Goal: Transaction & Acquisition: Purchase product/service

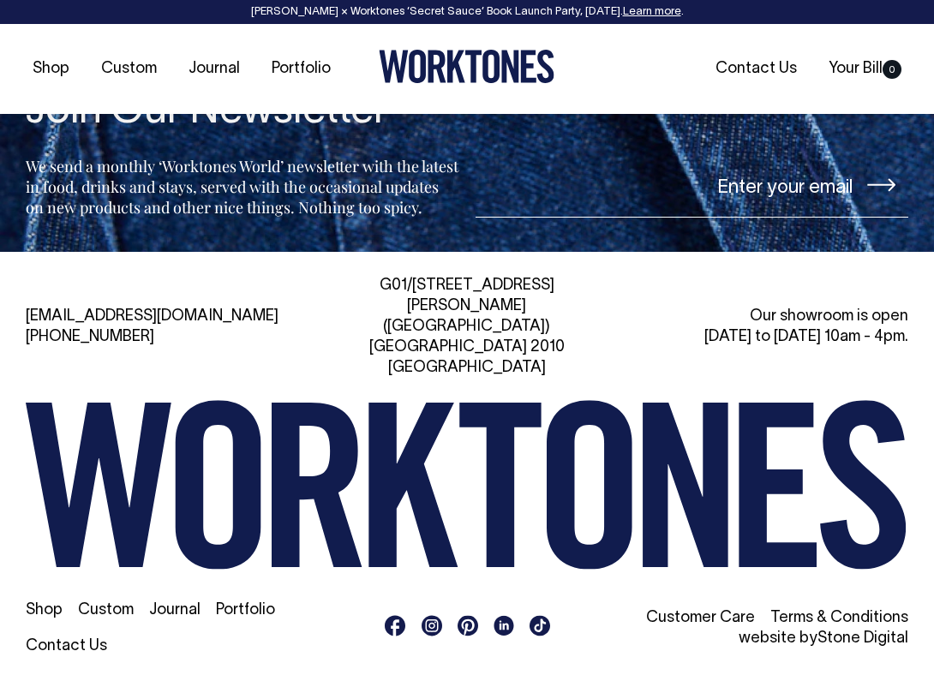
scroll to position [3711, 0]
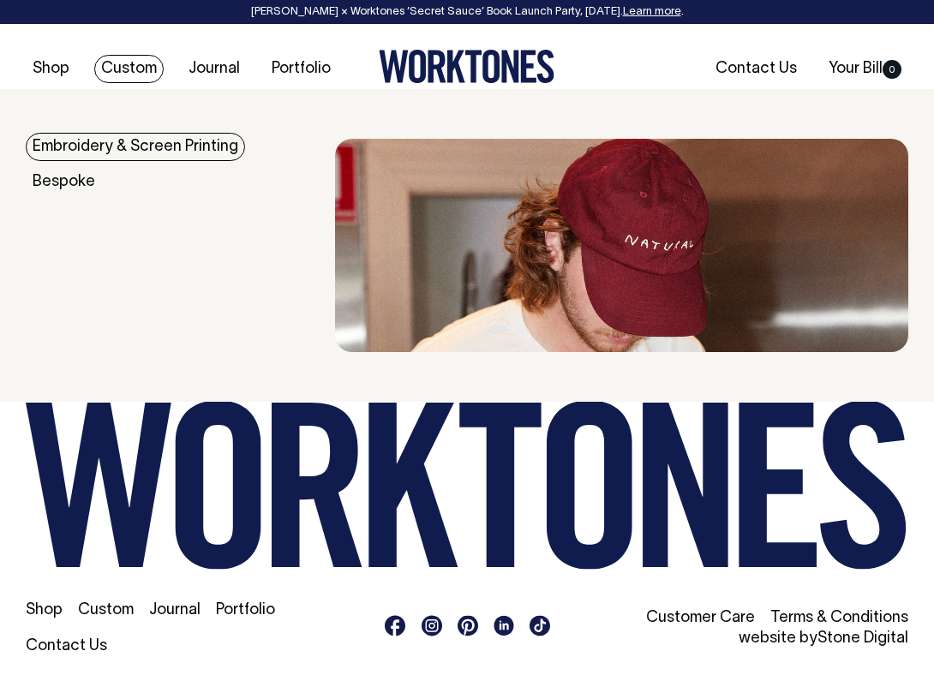
click at [89, 140] on link "Embroidery & Screen Printing" at bounding box center [135, 147] width 219 height 28
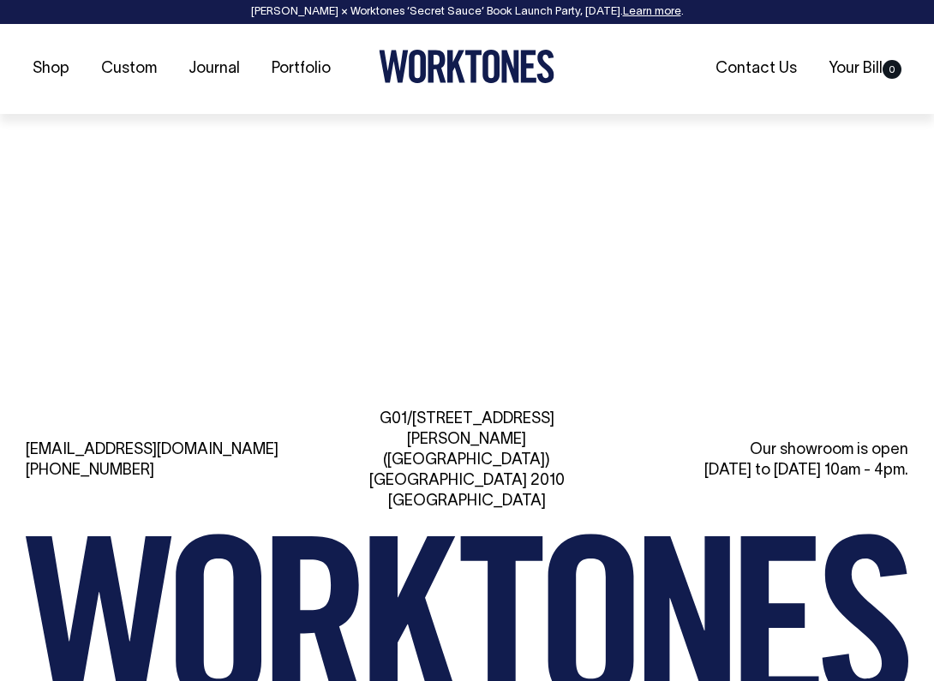
scroll to position [6178, 0]
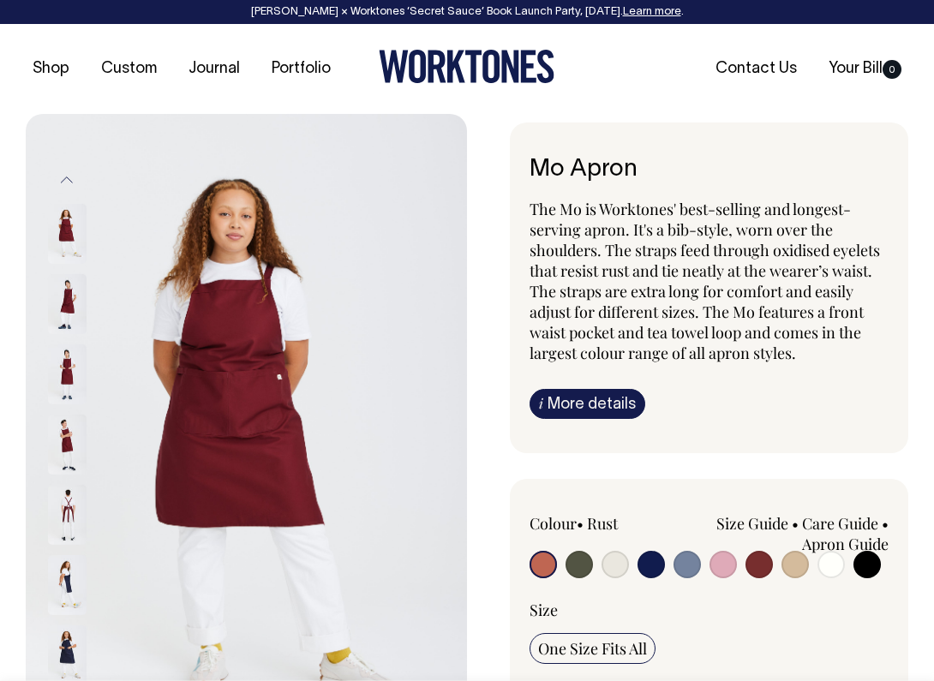
click at [545, 559] on input "radio" at bounding box center [543, 564] width 27 height 27
click at [545, 565] on input "radio" at bounding box center [543, 564] width 27 height 27
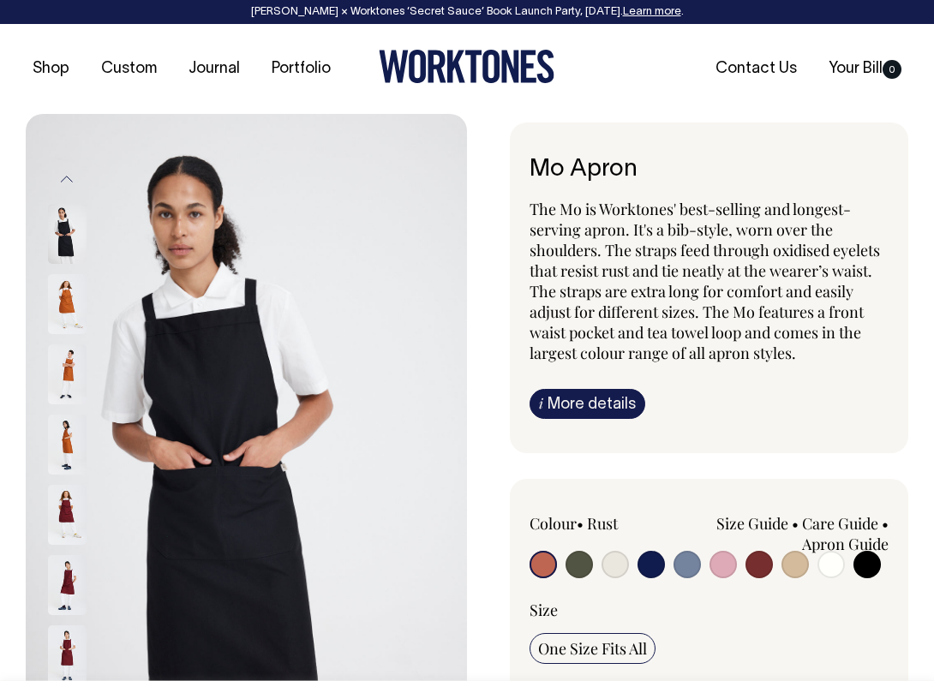
click at [73, 321] on img at bounding box center [67, 304] width 39 height 60
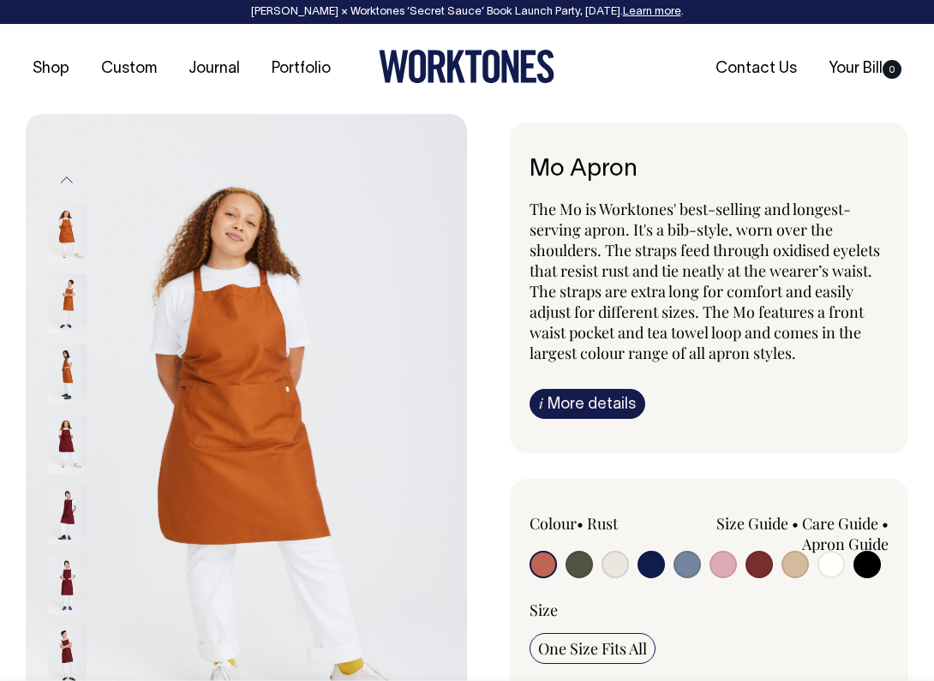
click at [73, 320] on img at bounding box center [67, 304] width 39 height 60
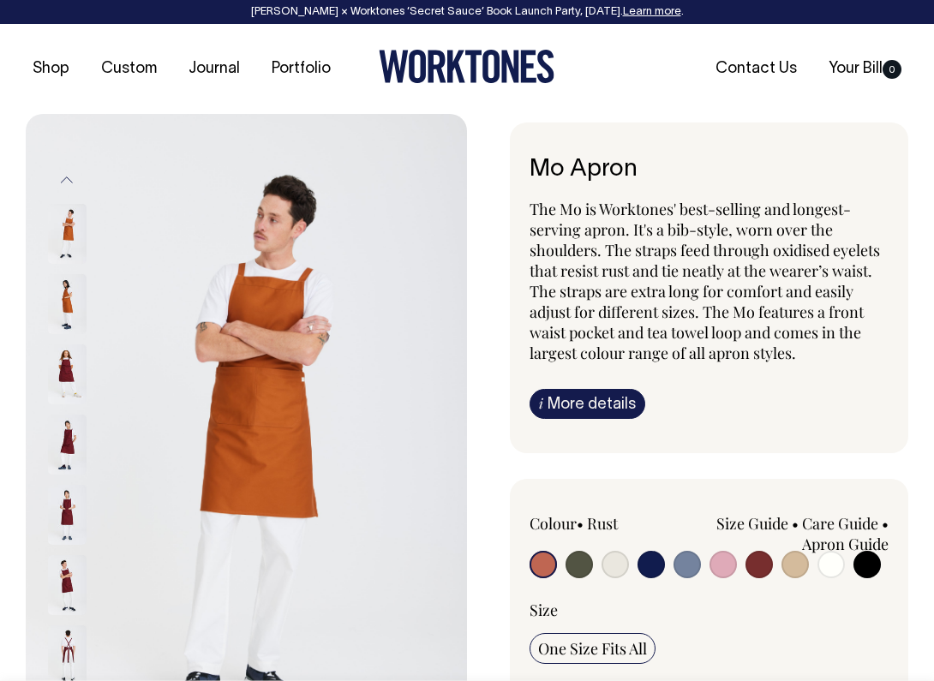
click at [69, 339] on div at bounding box center [90, 374] width 86 height 70
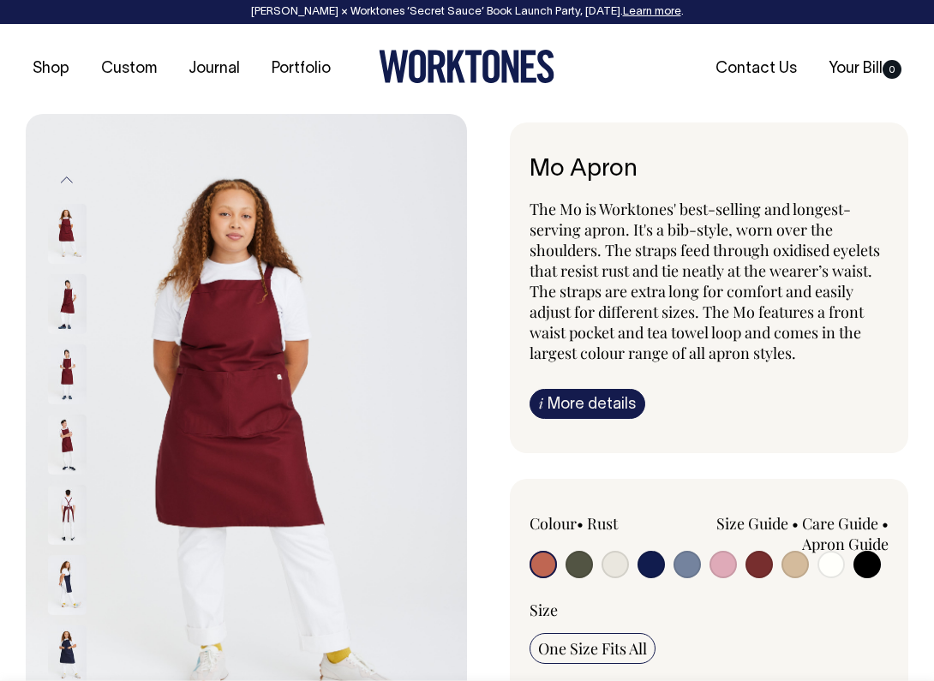
click at [69, 175] on button "Previous" at bounding box center [67, 180] width 26 height 39
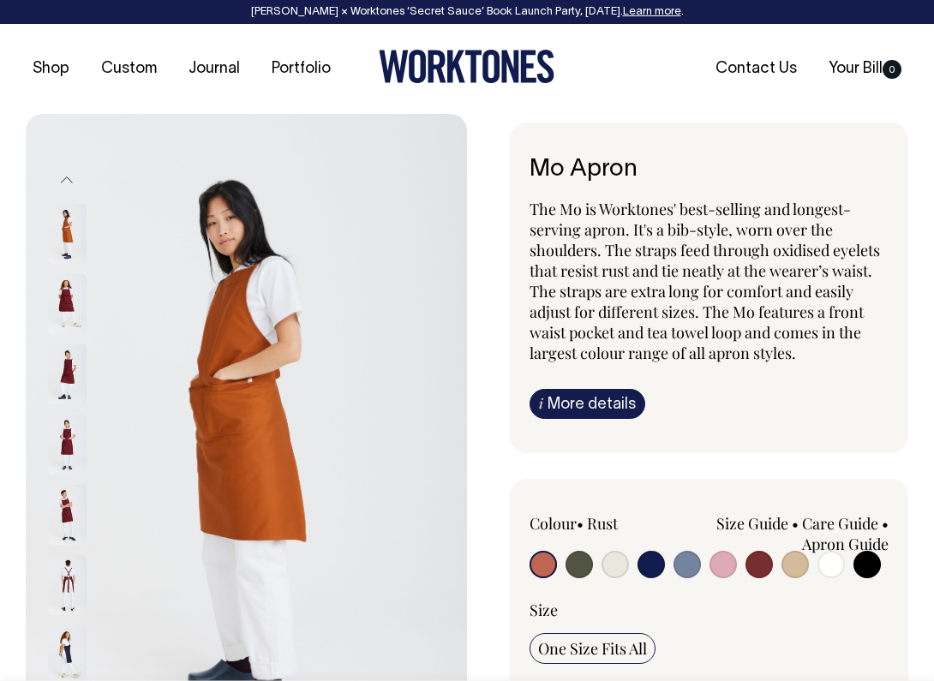
click at [64, 247] on img at bounding box center [67, 234] width 39 height 60
click at [69, 180] on button "Previous" at bounding box center [67, 180] width 26 height 39
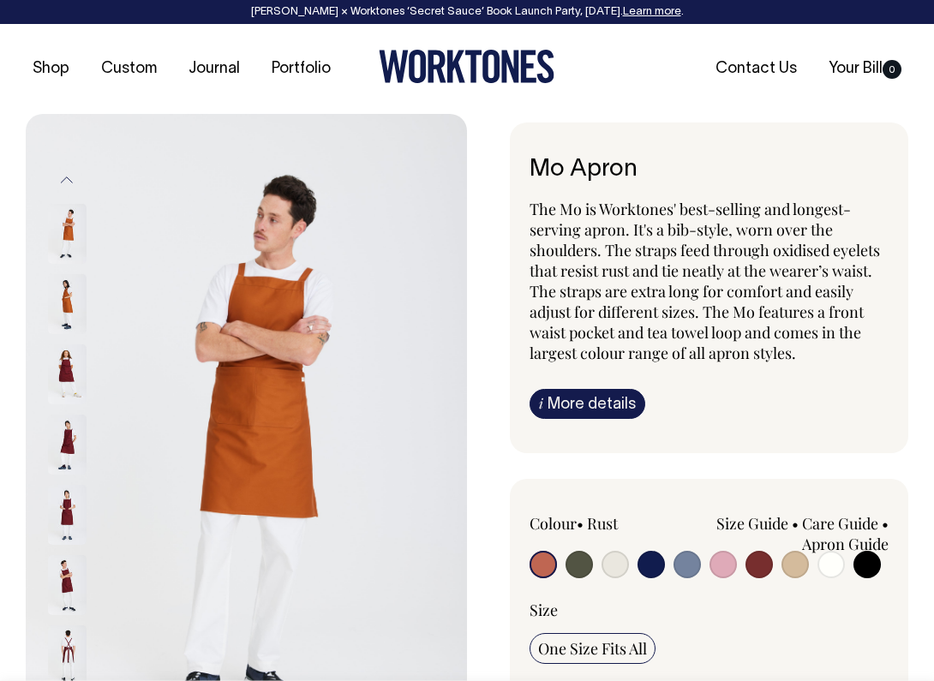
click at [63, 223] on img at bounding box center [67, 234] width 39 height 60
